Goal: Task Accomplishment & Management: Use online tool/utility

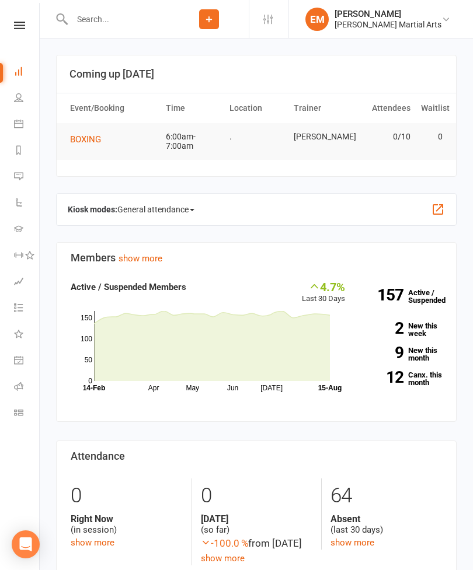
click at [16, 97] on icon at bounding box center [18, 97] width 9 height 9
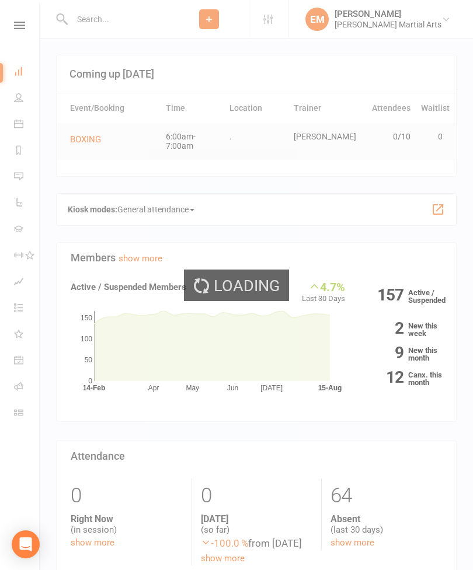
select select "100"
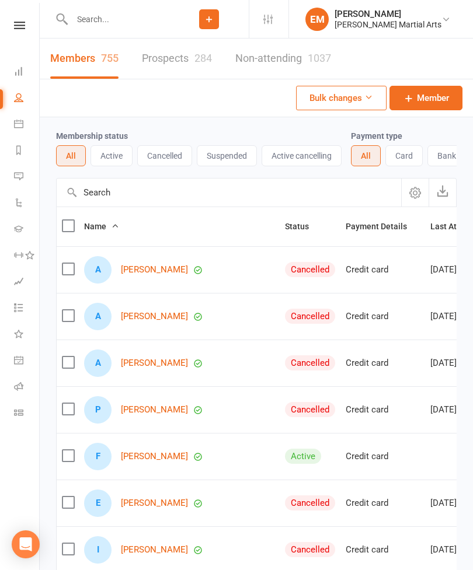
click at [24, 124] on link "Calendar" at bounding box center [27, 125] width 26 height 26
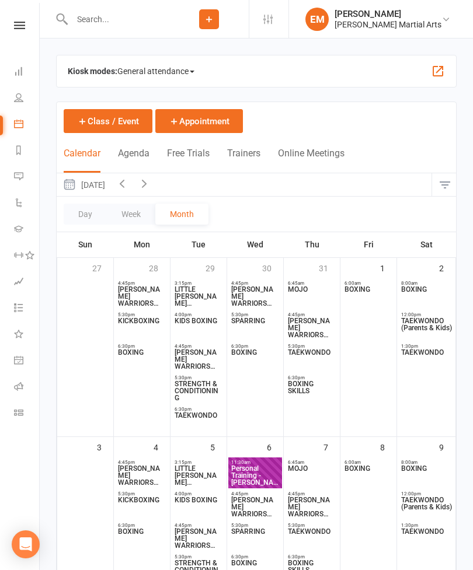
click at [368, 292] on span "BOXING" at bounding box center [368, 296] width 49 height 21
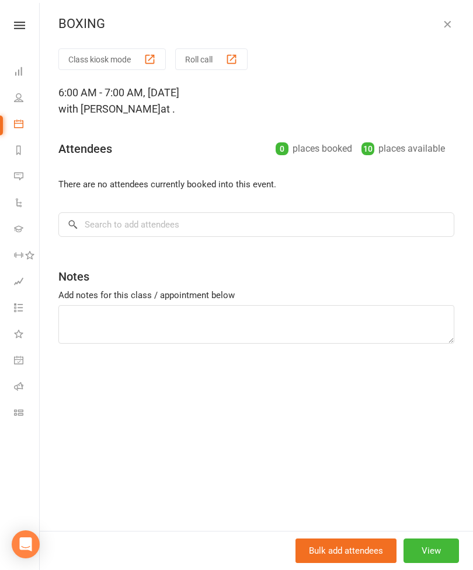
click at [135, 57] on button "Class kiosk mode" at bounding box center [111, 59] width 107 height 22
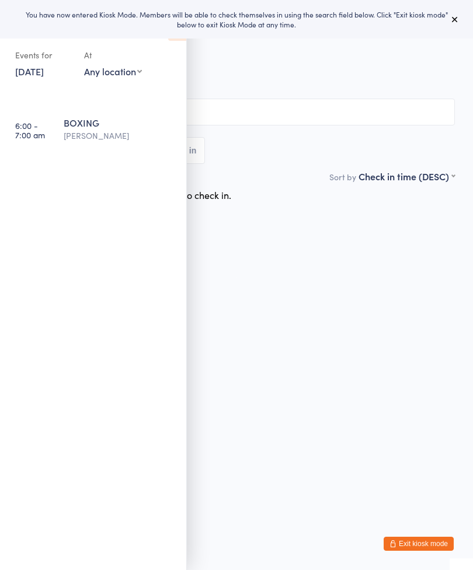
click at [458, 18] on icon at bounding box center [454, 19] width 9 height 9
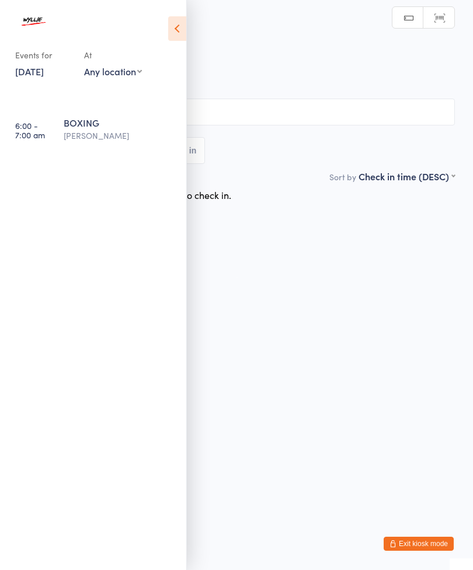
click at [184, 25] on icon at bounding box center [177, 28] width 18 height 25
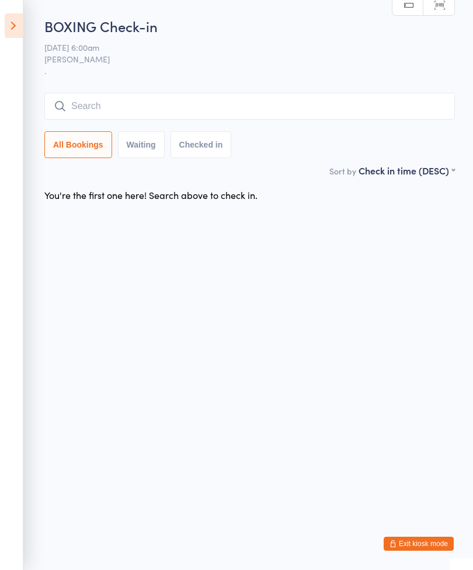
click at [393, 107] on input "search" at bounding box center [249, 106] width 410 height 27
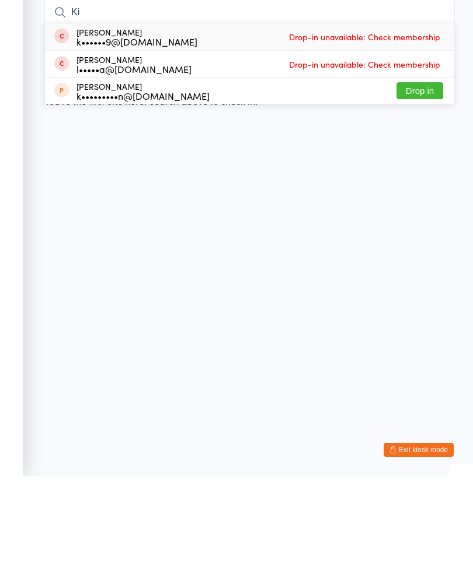
type input "K"
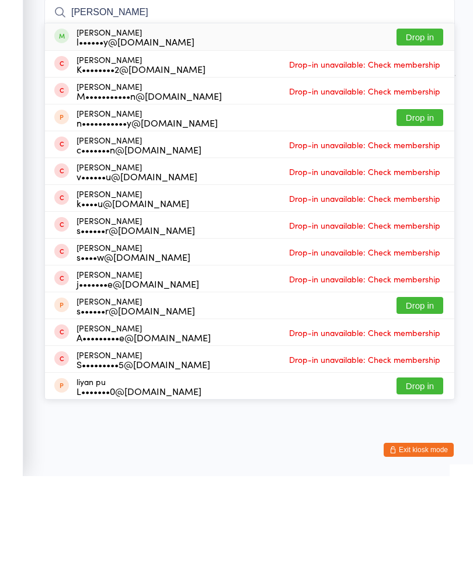
type input "Logan"
click at [427, 123] on button "Drop in" at bounding box center [419, 131] width 47 height 17
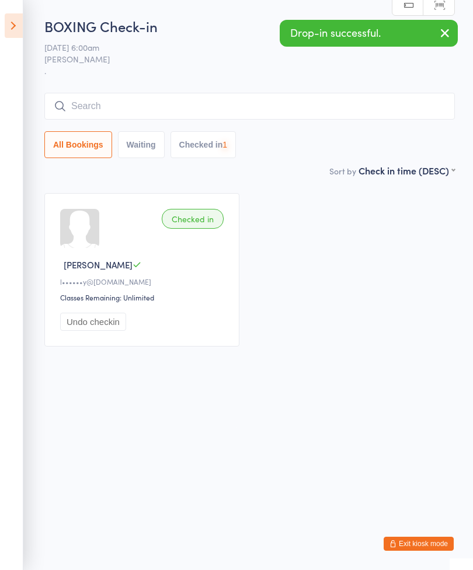
click at [369, 105] on input "search" at bounding box center [249, 106] width 410 height 27
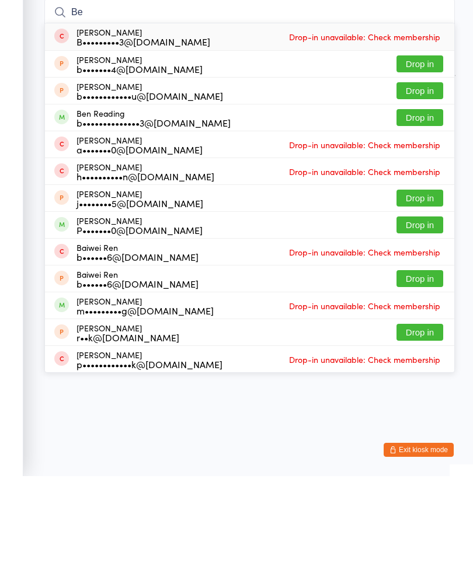
type input "B"
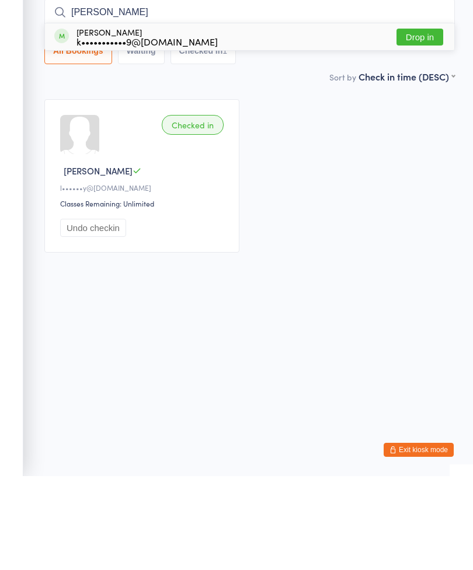
type input "Kevin"
click at [422, 123] on button "Drop in" at bounding box center [419, 131] width 47 height 17
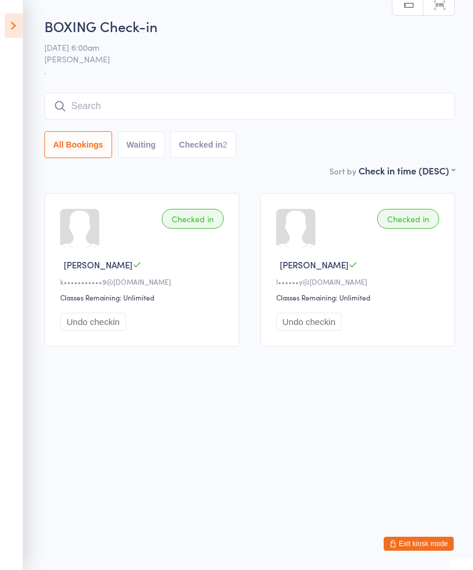
click at [375, 114] on input "search" at bounding box center [249, 106] width 410 height 27
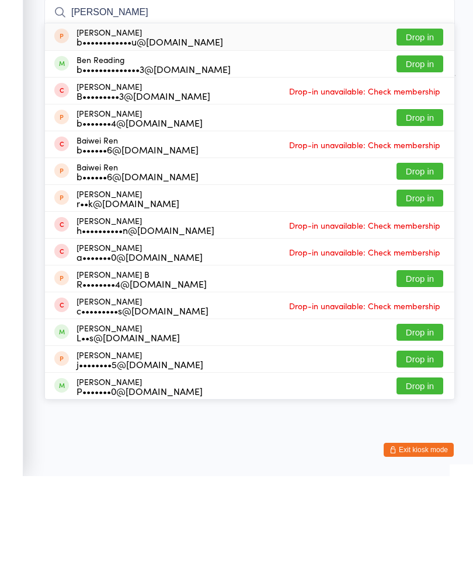
type input "Ben r"
click at [435, 149] on button "Drop in" at bounding box center [419, 157] width 47 height 17
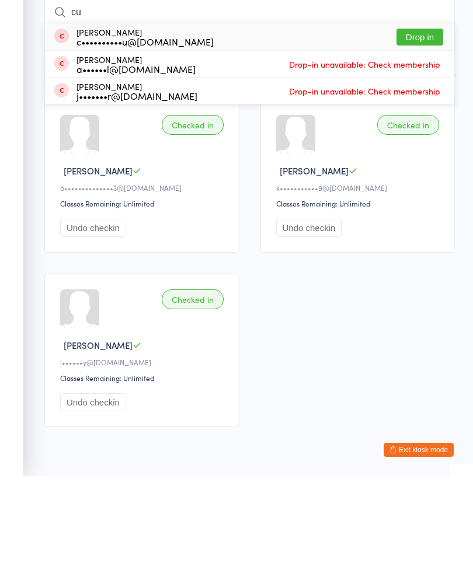
type input "c"
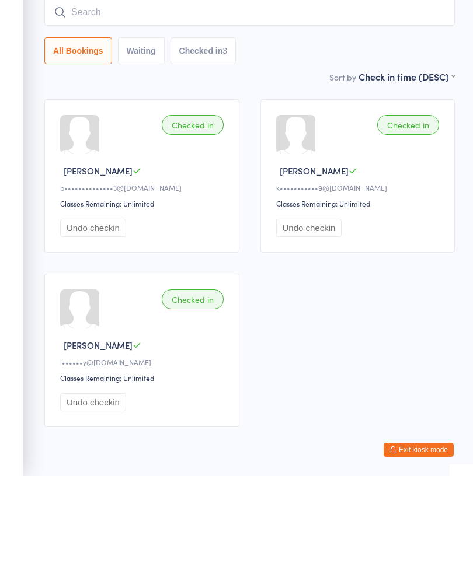
click at [414, 339] on div "Checked in Ben R b••••••••••••••3@gmail.com Classes Remaining: Unlimited Undo c…" at bounding box center [249, 357] width 431 height 349
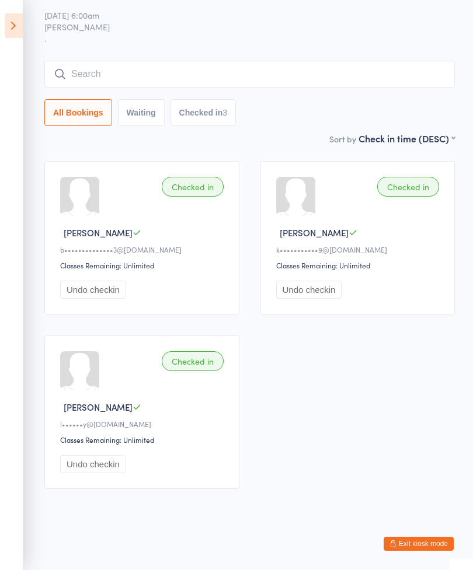
click at [276, 76] on input "search" at bounding box center [249, 74] width 410 height 27
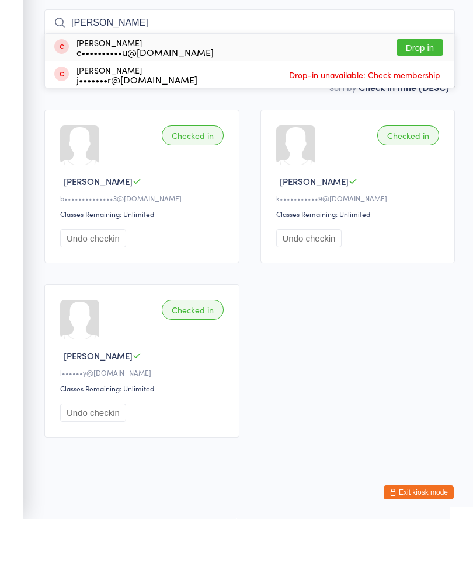
type input "Curtis"
click at [425, 90] on button "Drop in" at bounding box center [419, 98] width 47 height 17
